Goal: Task Accomplishment & Management: Manage account settings

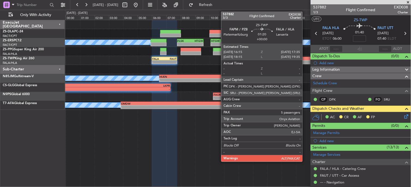
click at [305, 63] on div at bounding box center [308, 62] width 19 height 4
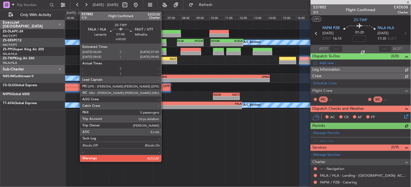
click at [164, 64] on div "- -" at bounding box center [164, 62] width 25 height 3
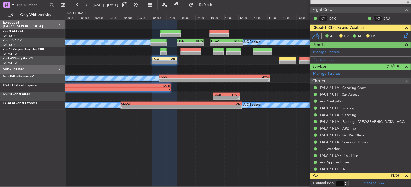
scroll to position [91, 0]
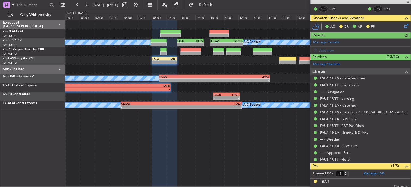
click at [403, 27] on icon at bounding box center [405, 25] width 4 height 4
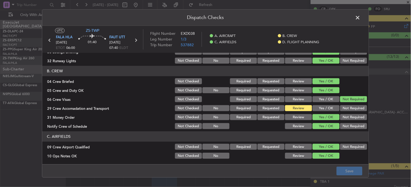
scroll to position [60, 0]
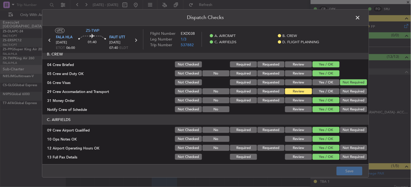
click at [322, 94] on button "Yes / OK" at bounding box center [325, 92] width 27 height 6
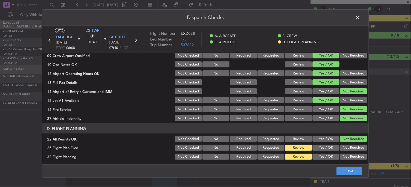
scroll to position [136, 0]
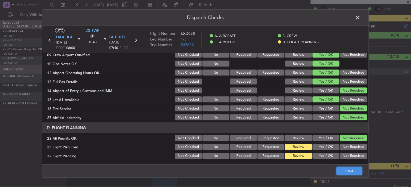
click at [347, 168] on button "Save" at bounding box center [349, 171] width 26 height 9
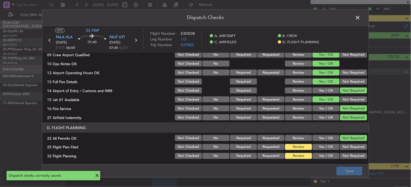
click at [360, 19] on span at bounding box center [360, 19] width 0 height 11
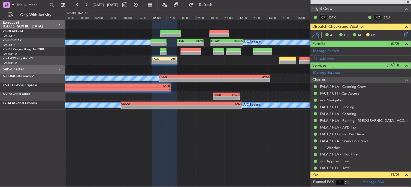
scroll to position [80, 0]
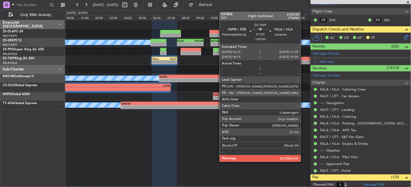
click at [303, 62] on div at bounding box center [308, 62] width 19 height 4
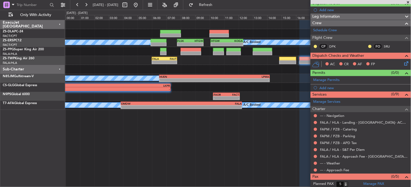
scroll to position [62, 0]
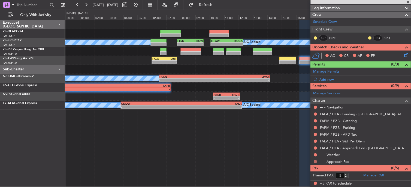
click at [316, 161] on button at bounding box center [315, 161] width 3 height 3
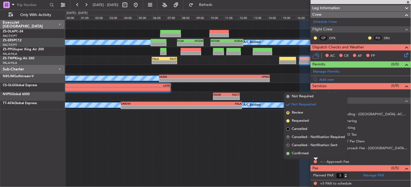
click at [314, 156] on li "Confirmed" at bounding box center [315, 154] width 63 height 8
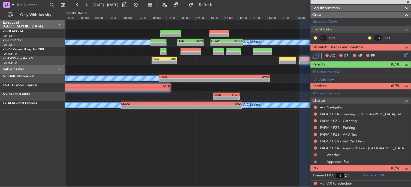
click at [314, 156] on button at bounding box center [315, 155] width 3 height 3
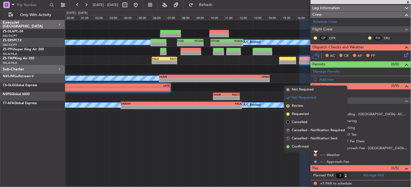
click at [313, 148] on li "Confirmed" at bounding box center [315, 147] width 63 height 8
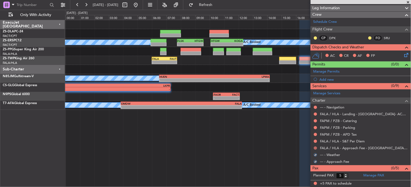
click at [314, 148] on button at bounding box center [315, 148] width 3 height 3
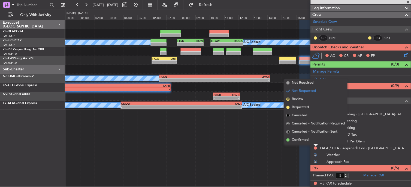
click at [314, 137] on li "Confirmed" at bounding box center [315, 140] width 63 height 8
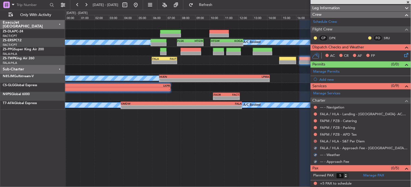
click at [316, 142] on button at bounding box center [315, 141] width 3 height 3
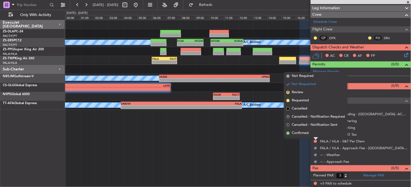
click at [317, 136] on li "Confirmed" at bounding box center [315, 133] width 63 height 8
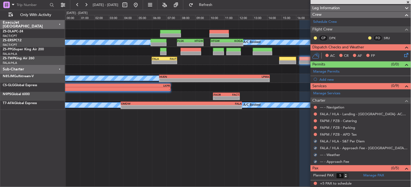
click at [314, 132] on div "FAPM / PZB - APD Tax" at bounding box center [361, 134] width 100 height 7
click at [315, 136] on body "[DATE] - [DATE] Refresh Quick Links Only With Activity A/C Booked A/C Booked A/…" at bounding box center [205, 93] width 411 height 187
click at [317, 134] on button at bounding box center [315, 134] width 3 height 3
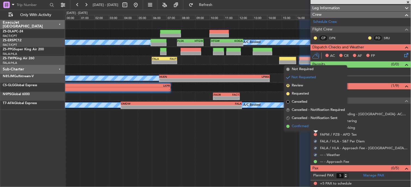
click at [315, 127] on li "Confirmed" at bounding box center [315, 127] width 63 height 8
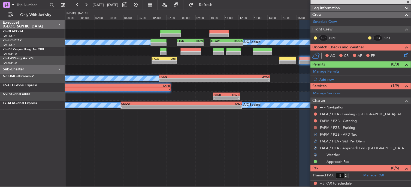
click at [314, 127] on button at bounding box center [315, 127] width 3 height 3
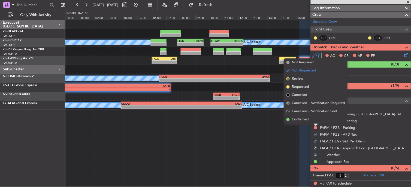
click at [316, 119] on li "Confirmed" at bounding box center [315, 120] width 63 height 8
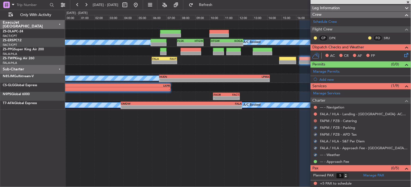
click at [316, 124] on mat-tooltip-component "Not Requested" at bounding box center [316, 130] width 31 height 14
click at [316, 122] on button at bounding box center [315, 121] width 3 height 3
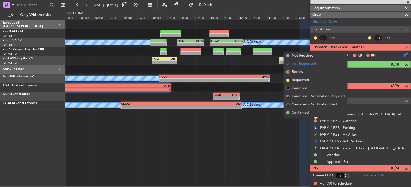
click at [315, 118] on div at bounding box center [316, 118] width 4 height 2
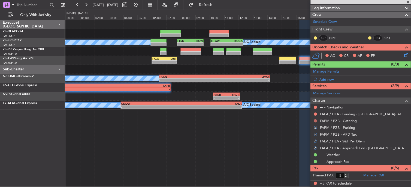
click at [315, 120] on button at bounding box center [315, 121] width 3 height 3
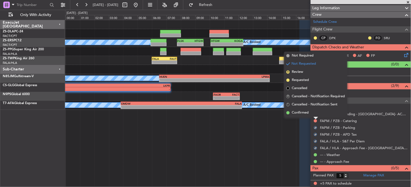
click at [315, 116] on li "Confirmed" at bounding box center [315, 113] width 63 height 8
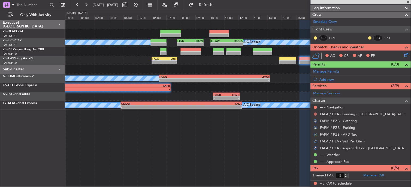
click at [315, 116] on mat-tooltip-component "Not Requested" at bounding box center [316, 123] width 31 height 14
click at [315, 114] on button at bounding box center [315, 114] width 3 height 3
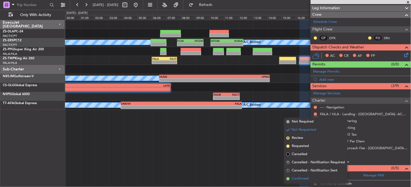
click at [304, 176] on li "Confirmed" at bounding box center [315, 179] width 63 height 8
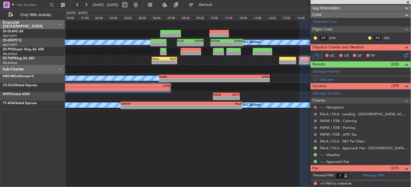
click at [315, 108] on button at bounding box center [315, 107] width 3 height 3
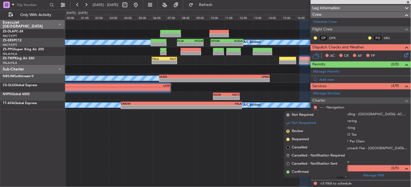
drag, startPoint x: 306, startPoint y: 174, endPoint x: 306, endPoint y: 156, distance: 17.4
click at [306, 172] on span "Confirmed" at bounding box center [300, 172] width 17 height 5
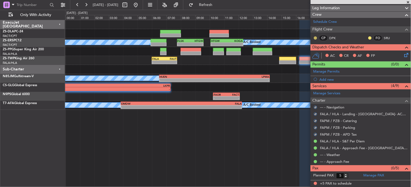
click at [315, 37] on button at bounding box center [315, 38] width 3 height 3
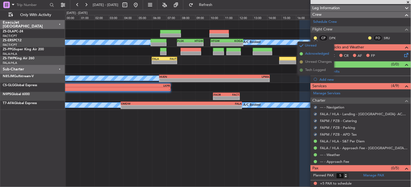
click at [317, 55] on span "Acknowledged" at bounding box center [317, 53] width 24 height 5
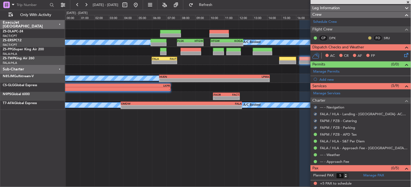
click at [368, 38] on button at bounding box center [369, 38] width 3 height 3
click at [354, 52] on li "Acknowledged" at bounding box center [365, 54] width 37 height 8
click at [403, 54] on icon at bounding box center [405, 54] width 4 height 4
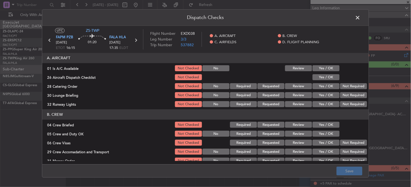
click at [317, 66] on button "Yes / OK" at bounding box center [325, 69] width 27 height 6
drag, startPoint x: 319, startPoint y: 77, endPoint x: 323, endPoint y: 80, distance: 4.9
click at [319, 78] on button "Yes / OK" at bounding box center [325, 78] width 27 height 6
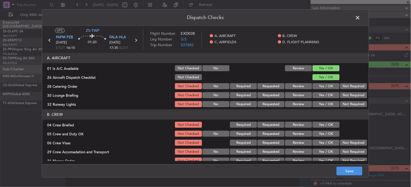
click at [347, 91] on section "A. AIRCRAFT 01 Is A/C Available Not Checked No Review Yes / OK 26 Aircraft Disp…" at bounding box center [205, 80] width 326 height 55
click at [347, 95] on div "Not Required" at bounding box center [353, 96] width 28 height 8
drag, startPoint x: 344, startPoint y: 89, endPoint x: 344, endPoint y: 85, distance: 3.6
click at [344, 86] on button "Not Required" at bounding box center [353, 87] width 27 height 6
drag, startPoint x: 344, startPoint y: 85, endPoint x: 342, endPoint y: 88, distance: 3.5
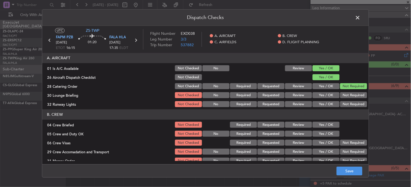
click at [344, 86] on button "Not Required" at bounding box center [353, 87] width 27 height 6
click at [342, 94] on div "Not Required" at bounding box center [353, 96] width 28 height 8
click at [342, 98] on button "Not Required" at bounding box center [353, 96] width 27 height 6
click at [341, 104] on button "Not Required" at bounding box center [353, 105] width 27 height 6
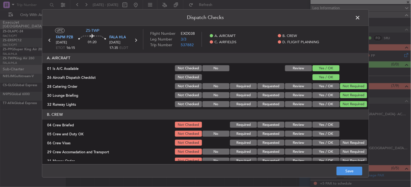
click at [341, 107] on button "Not Required" at bounding box center [353, 105] width 27 height 6
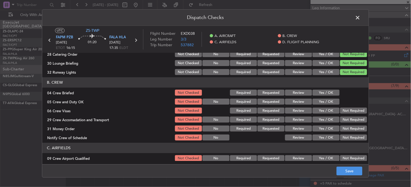
scroll to position [30, 0]
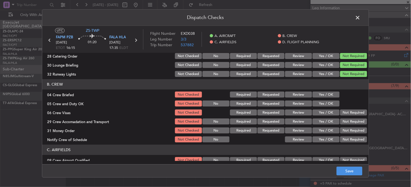
click at [330, 96] on button "Yes / OK" at bounding box center [325, 95] width 27 height 6
click at [330, 109] on section "B. CREW 04 Crew Briefed Not Checked Required Requested Review Yes / OK 05 Crew …" at bounding box center [205, 112] width 326 height 64
click at [329, 109] on section "B. CREW 04 Crew Briefed Not Checked Required Requested Review Yes / OK 05 Crew …" at bounding box center [205, 112] width 326 height 64
click at [331, 105] on button "Yes / OK" at bounding box center [325, 104] width 27 height 6
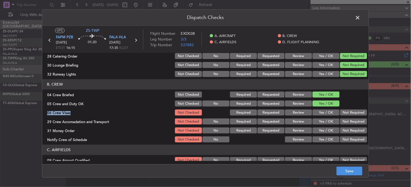
click at [339, 110] on div "Not Required" at bounding box center [353, 113] width 28 height 8
click at [340, 121] on button "Not Required" at bounding box center [353, 122] width 27 height 6
click at [340, 113] on button "Not Required" at bounding box center [353, 113] width 27 height 6
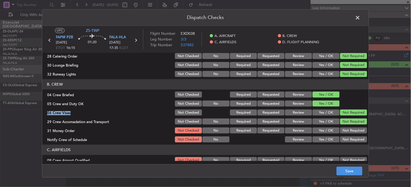
click at [343, 135] on div "Not Required" at bounding box center [353, 131] width 28 height 8
click at [343, 137] on button "Not Required" at bounding box center [353, 140] width 27 height 6
click at [343, 131] on button "Not Required" at bounding box center [353, 131] width 27 height 6
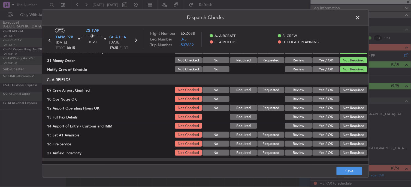
scroll to position [75, 0]
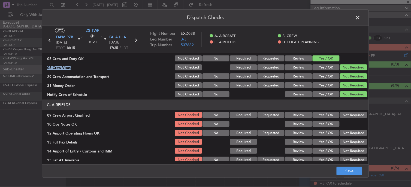
click at [344, 116] on button "Not Required" at bounding box center [353, 116] width 27 height 6
click at [329, 122] on button "Yes / OK" at bounding box center [325, 125] width 27 height 6
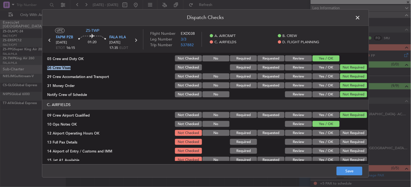
click at [341, 132] on button "Not Required" at bounding box center [353, 133] width 27 height 6
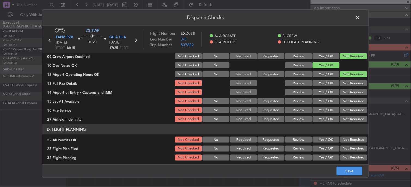
scroll to position [136, 0]
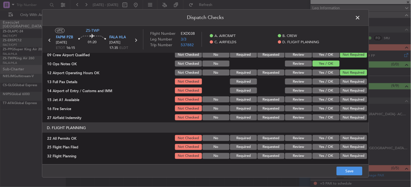
click at [344, 83] on button "Not Required" at bounding box center [353, 82] width 27 height 6
click at [345, 92] on button "Not Required" at bounding box center [353, 91] width 27 height 6
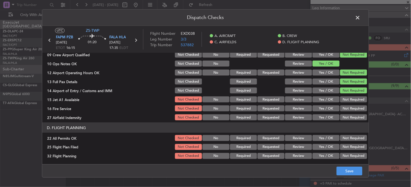
drag, startPoint x: 345, startPoint y: 94, endPoint x: 347, endPoint y: 110, distance: 16.1
click at [347, 98] on section "C. AIRFIELDS 09 Crew Airport Qualified Not Checked No Required Requested Review…" at bounding box center [205, 80] width 326 height 82
drag, startPoint x: 347, startPoint y: 110, endPoint x: 347, endPoint y: 115, distance: 4.4
click at [347, 115] on section "C. AIRFIELDS 09 Crew Airport Qualified Not Checked No Required Requested Review…" at bounding box center [205, 80] width 326 height 82
click at [341, 100] on button "Not Required" at bounding box center [353, 100] width 27 height 6
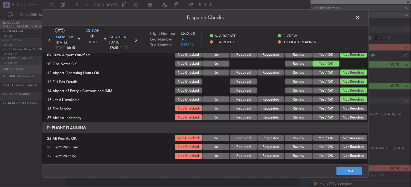
click at [344, 107] on button "Not Required" at bounding box center [353, 109] width 27 height 6
click at [344, 113] on section "C. AIRFIELDS 09 Crew Airport Qualified Not Checked No Required Requested Review…" at bounding box center [205, 80] width 326 height 82
click at [344, 116] on button "Not Required" at bounding box center [353, 118] width 27 height 6
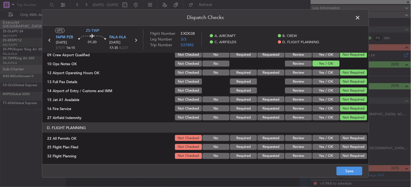
click at [349, 137] on button "Not Required" at bounding box center [353, 138] width 27 height 6
drag, startPoint x: 329, startPoint y: 145, endPoint x: 326, endPoint y: 151, distance: 7.7
click at [329, 145] on button "Yes / OK" at bounding box center [325, 147] width 27 height 6
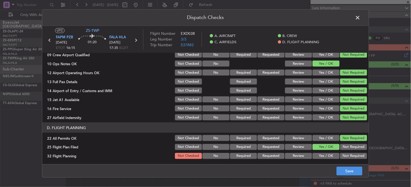
click at [326, 153] on button "Yes / OK" at bounding box center [325, 156] width 27 height 6
click at [339, 173] on button "Save" at bounding box center [349, 171] width 26 height 9
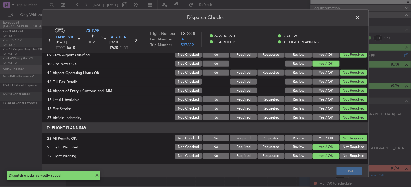
click at [48, 41] on icon at bounding box center [49, 40] width 7 height 7
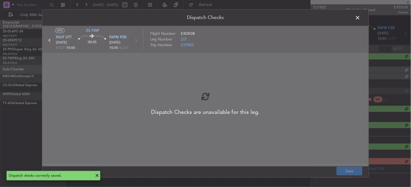
scroll to position [0, 0]
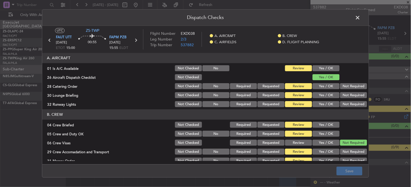
click at [315, 70] on button "Yes / OK" at bounding box center [325, 69] width 27 height 6
click at [342, 85] on button "Not Required" at bounding box center [353, 87] width 27 height 6
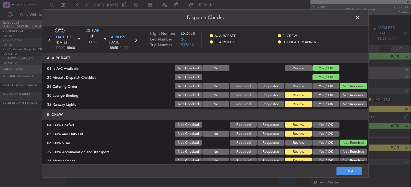
drag, startPoint x: 342, startPoint y: 101, endPoint x: 340, endPoint y: 99, distance: 3.3
click at [342, 101] on div "Not Required" at bounding box center [353, 105] width 28 height 8
click at [340, 95] on button "Not Required" at bounding box center [353, 96] width 27 height 6
click at [341, 107] on button "Not Required" at bounding box center [353, 105] width 27 height 6
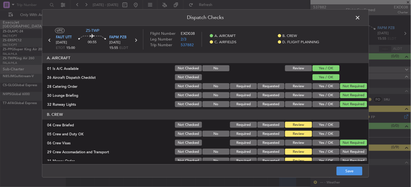
click at [320, 130] on div "Yes / OK" at bounding box center [326, 134] width 28 height 8
click at [319, 129] on div "Yes / OK" at bounding box center [326, 126] width 28 height 8
click at [319, 126] on button "Yes / OK" at bounding box center [325, 125] width 27 height 6
click at [320, 131] on button "Yes / OK" at bounding box center [325, 134] width 27 height 6
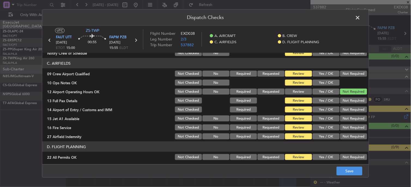
scroll to position [91, 0]
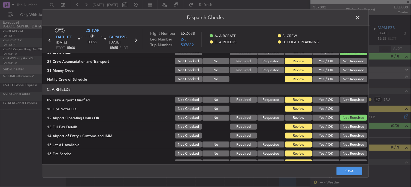
click at [353, 62] on button "Not Required" at bounding box center [353, 62] width 27 height 6
click at [353, 67] on div "Not Required" at bounding box center [353, 71] width 28 height 8
click at [353, 71] on button "Not Required" at bounding box center [353, 71] width 27 height 6
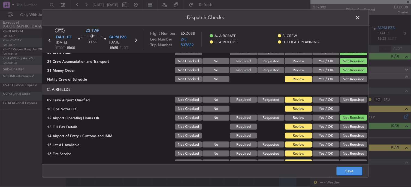
click at [353, 74] on div "Not Required" at bounding box center [353, 71] width 28 height 8
click at [348, 78] on button "Not Required" at bounding box center [353, 80] width 27 height 6
click at [339, 100] on div "Not Required" at bounding box center [353, 100] width 28 height 8
click at [340, 103] on button "Not Required" at bounding box center [353, 100] width 27 height 6
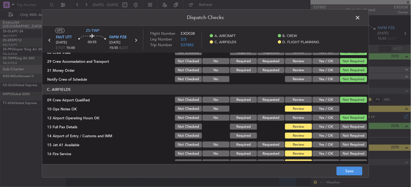
click at [339, 106] on div at bounding box center [353, 109] width 28 height 8
click at [332, 107] on button "Yes / OK" at bounding box center [325, 109] width 27 height 6
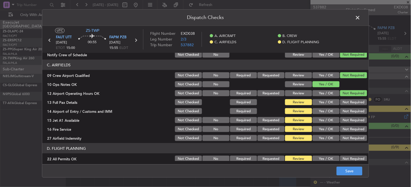
scroll to position [136, 0]
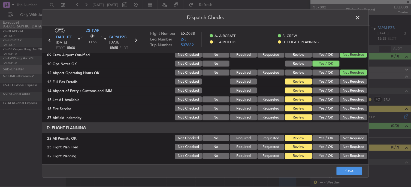
click at [350, 82] on button "Not Required" at bounding box center [353, 82] width 27 height 6
click at [350, 88] on button "Not Required" at bounding box center [353, 91] width 27 height 6
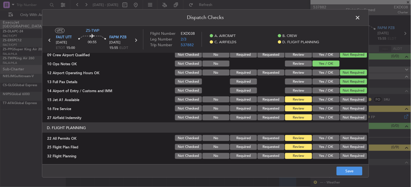
click at [350, 89] on button "Not Required" at bounding box center [353, 91] width 27 height 6
click at [350, 91] on button "Not Required" at bounding box center [353, 91] width 27 height 6
click at [349, 94] on div "Not Required" at bounding box center [353, 91] width 28 height 8
click at [349, 98] on button "Not Required" at bounding box center [353, 100] width 27 height 6
click at [345, 113] on section "C. AIRFIELDS 09 Crew Airport Qualified Not Checked No Required Requested Review…" at bounding box center [205, 80] width 326 height 82
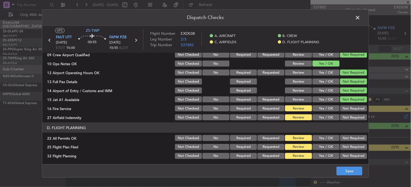
drag, startPoint x: 346, startPoint y: 110, endPoint x: 347, endPoint y: 118, distance: 7.6
click at [347, 111] on button "Not Required" at bounding box center [353, 109] width 27 height 6
click at [347, 122] on article "A. AIRCRAFT 01 Is A/C Available Not Checked No Review Yes / OK 26 Aircraft Disp…" at bounding box center [205, 107] width 326 height 108
click at [347, 121] on div "Not Required" at bounding box center [353, 118] width 28 height 8
click at [345, 118] on button "Not Required" at bounding box center [353, 118] width 27 height 6
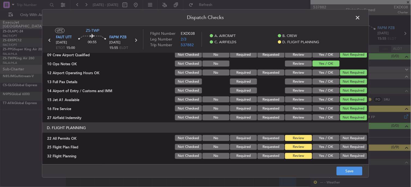
click at [351, 138] on button "Not Required" at bounding box center [353, 138] width 27 height 6
click at [332, 147] on button "Yes / OK" at bounding box center [325, 147] width 27 height 6
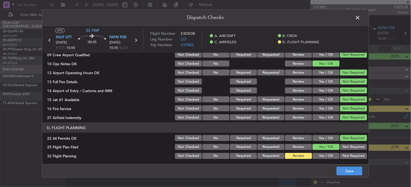
click at [326, 154] on button "Yes / OK" at bounding box center [325, 156] width 27 height 6
click at [342, 171] on button "Save" at bounding box center [349, 171] width 26 height 9
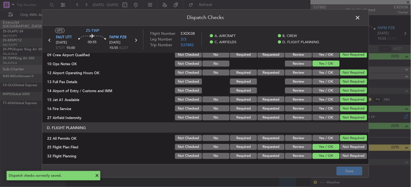
click at [360, 20] on span at bounding box center [360, 19] width 0 height 11
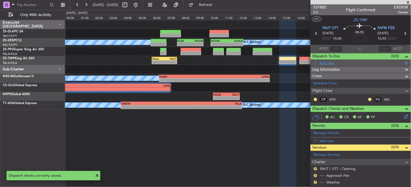
scroll to position [113, 0]
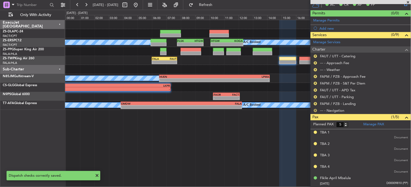
click at [315, 110] on button "R" at bounding box center [315, 110] width 3 height 3
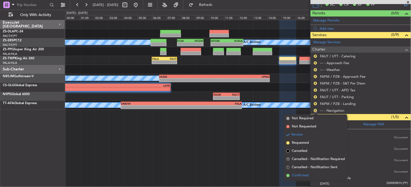
click at [295, 177] on span "Confirmed" at bounding box center [300, 175] width 17 height 5
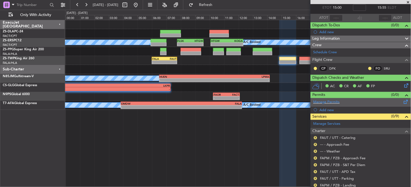
scroll to position [60, 0]
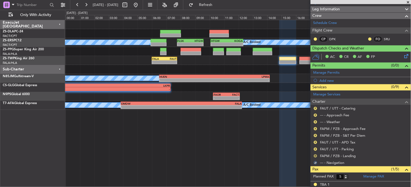
click at [314, 157] on button "R" at bounding box center [315, 156] width 3 height 3
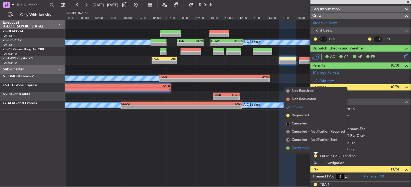
click at [314, 149] on li "Confirmed" at bounding box center [315, 148] width 63 height 8
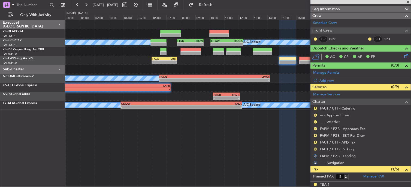
click at [315, 149] on button "R" at bounding box center [315, 149] width 3 height 3
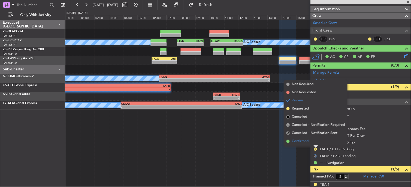
click at [314, 142] on li "Confirmed" at bounding box center [315, 142] width 63 height 8
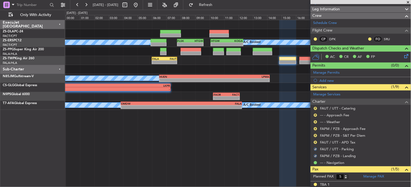
click at [314, 142] on div "R" at bounding box center [315, 143] width 4 height 4
click at [315, 142] on button "R" at bounding box center [315, 142] width 3 height 3
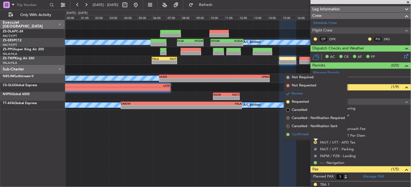
click at [313, 133] on li "Confirmed" at bounding box center [315, 135] width 63 height 8
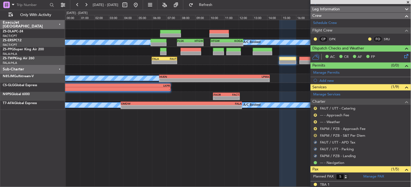
click at [315, 135] on button "R" at bounding box center [315, 135] width 3 height 3
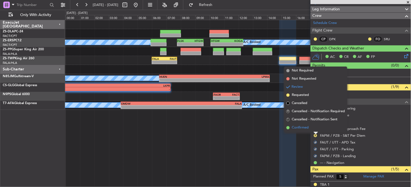
click at [312, 128] on li "Confirmed" at bounding box center [315, 128] width 63 height 8
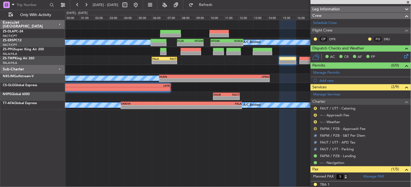
click at [316, 129] on button "R" at bounding box center [315, 129] width 3 height 3
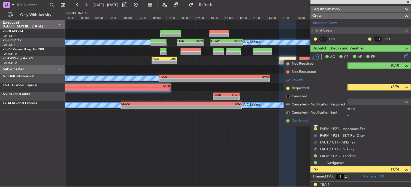
click at [316, 120] on li "Confirmed" at bounding box center [315, 121] width 63 height 8
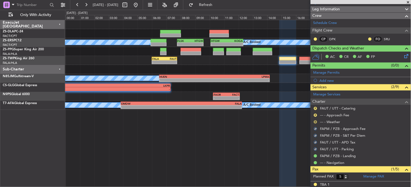
click at [316, 121] on button "R" at bounding box center [315, 122] width 3 height 3
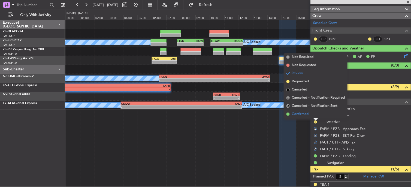
click at [314, 115] on li "Confirmed" at bounding box center [315, 114] width 63 height 8
click at [314, 115] on div "R" at bounding box center [315, 115] width 4 height 4
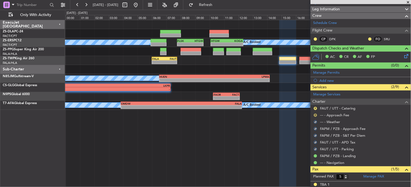
drag, startPoint x: 314, startPoint y: 115, endPoint x: 316, endPoint y: 114, distance: 2.8
click at [316, 114] on button "R" at bounding box center [315, 115] width 3 height 3
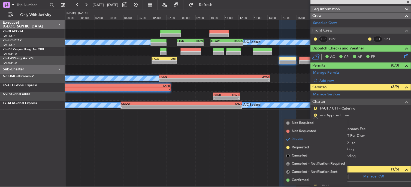
drag, startPoint x: 302, startPoint y: 181, endPoint x: 314, endPoint y: 132, distance: 50.3
click at [302, 181] on span "Confirmed" at bounding box center [300, 180] width 17 height 5
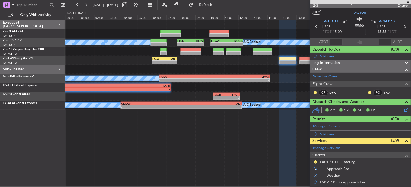
scroll to position [0, 0]
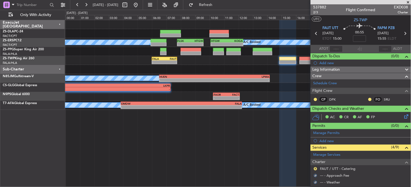
click at [314, 168] on mat-tooltip-component "Review" at bounding box center [316, 160] width 20 height 14
click at [315, 170] on button "R" at bounding box center [315, 169] width 3 height 3
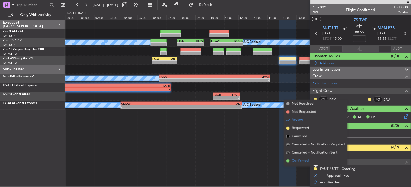
click at [298, 160] on span "Confirmed" at bounding box center [300, 161] width 17 height 5
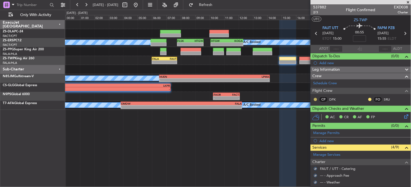
click at [314, 99] on button at bounding box center [315, 99] width 3 height 3
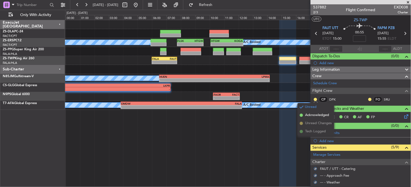
click at [324, 113] on span "Acknowledged" at bounding box center [317, 115] width 24 height 5
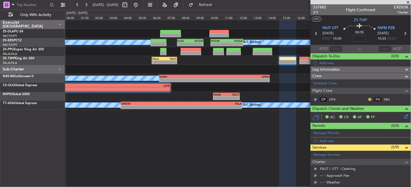
click at [368, 99] on button at bounding box center [369, 99] width 3 height 3
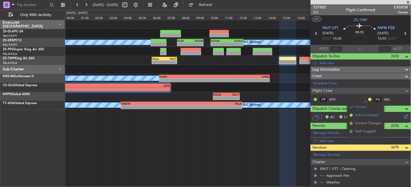
click at [367, 115] on span "Acknowledged" at bounding box center [367, 115] width 24 height 5
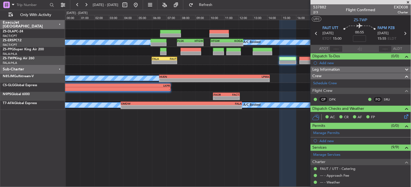
click at [315, 34] on icon at bounding box center [316, 33] width 7 height 7
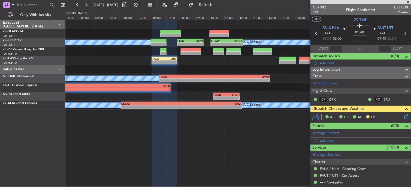
click at [403, 118] on icon at bounding box center [405, 116] width 4 height 4
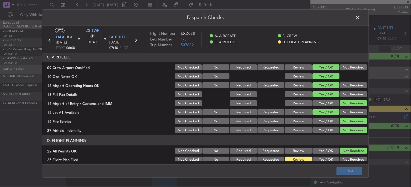
scroll to position [136, 0]
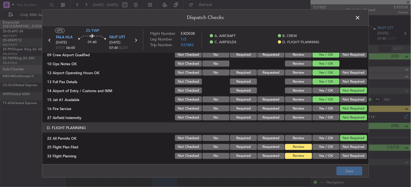
click at [324, 148] on button "Yes / OK" at bounding box center [325, 147] width 27 height 6
click at [327, 156] on button "Yes / OK" at bounding box center [325, 156] width 27 height 6
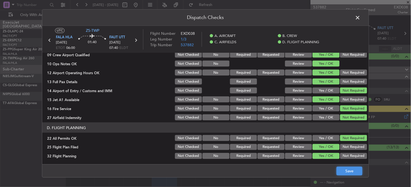
click at [350, 168] on button "Save" at bounding box center [349, 171] width 26 height 9
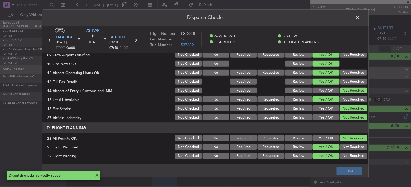
click at [360, 17] on span at bounding box center [360, 19] width 0 height 11
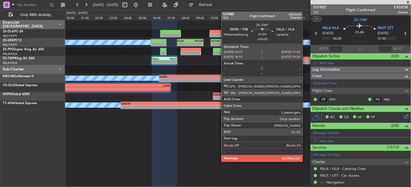
click at [305, 61] on div at bounding box center [308, 62] width 19 height 4
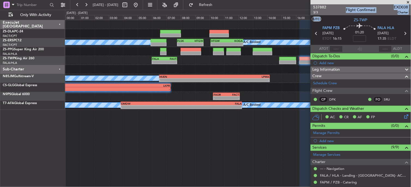
drag, startPoint x: 339, startPoint y: 28, endPoint x: 307, endPoint y: 30, distance: 32.2
click at [308, 29] on fb-app "[DATE] - [DATE] Refresh Quick Links Only With Activity A/C Booked A/C Booked A/…" at bounding box center [205, 95] width 411 height 183
click at [287, 34] on div at bounding box center [238, 33] width 346 height 9
copy fb-app "537882 3/3 Flight Confirmed EXD038 Charter UTC ZS-TWP FAPM PZB"
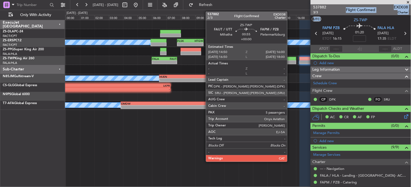
click at [290, 62] on div at bounding box center [287, 62] width 17 height 4
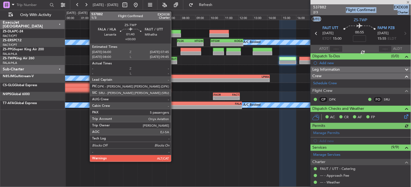
click at [174, 59] on div "FAUT" at bounding box center [171, 58] width 12 height 3
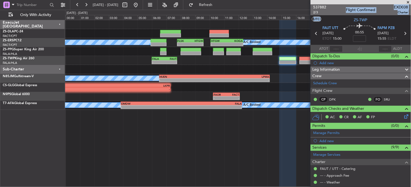
click at [409, 2] on span at bounding box center [407, 2] width 5 height 5
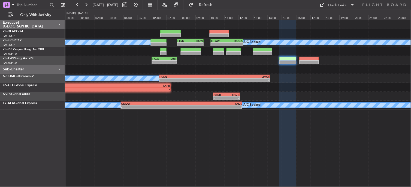
type input "0"
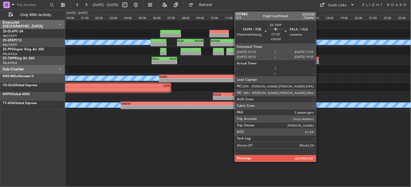
click at [319, 63] on div at bounding box center [308, 62] width 19 height 4
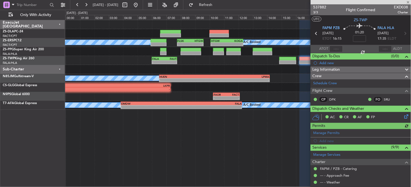
scroll to position [62, 0]
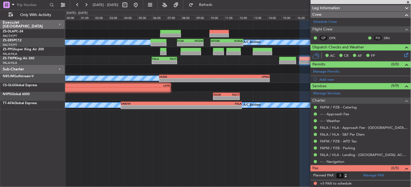
click at [407, 4] on span at bounding box center [407, 2] width 5 height 5
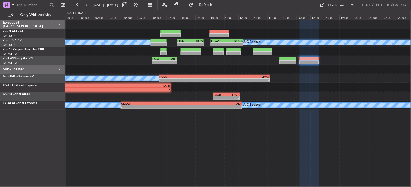
type input "0"
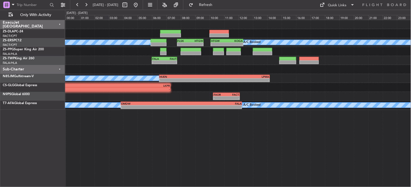
scroll to position [0, 0]
